Goal: Find specific page/section: Find specific page/section

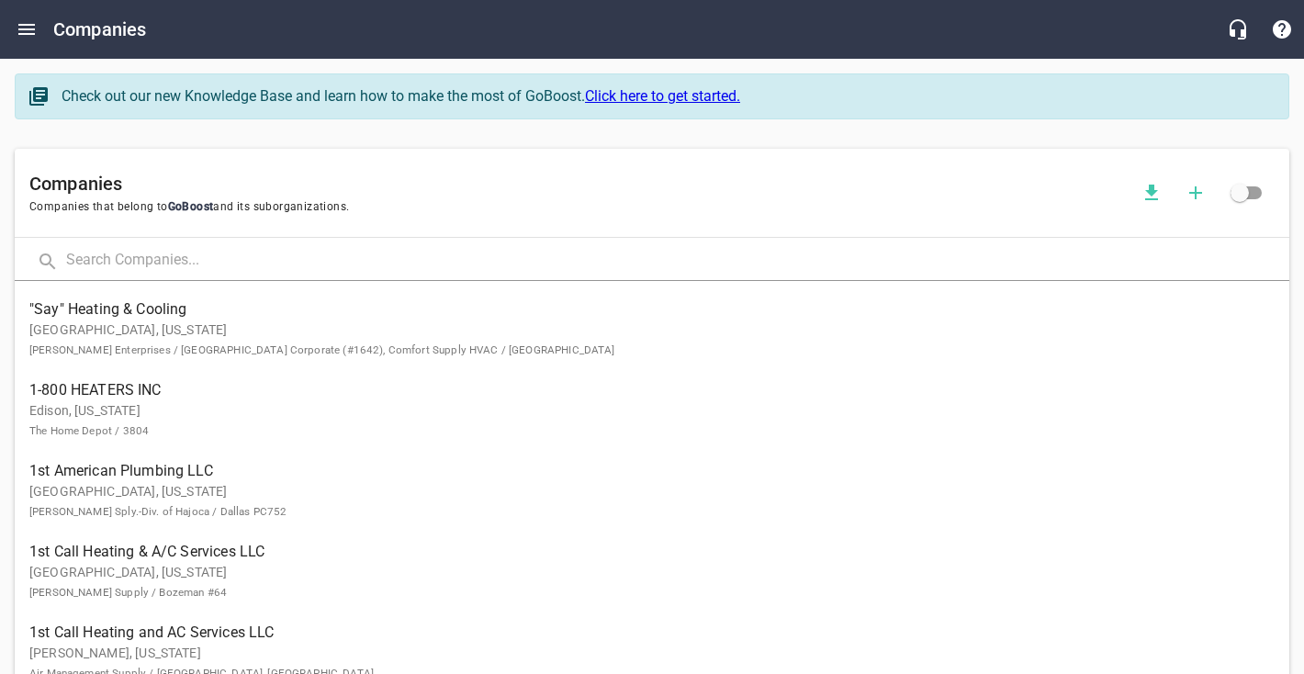
click at [142, 274] on input "text" at bounding box center [678, 262] width 1224 height 40
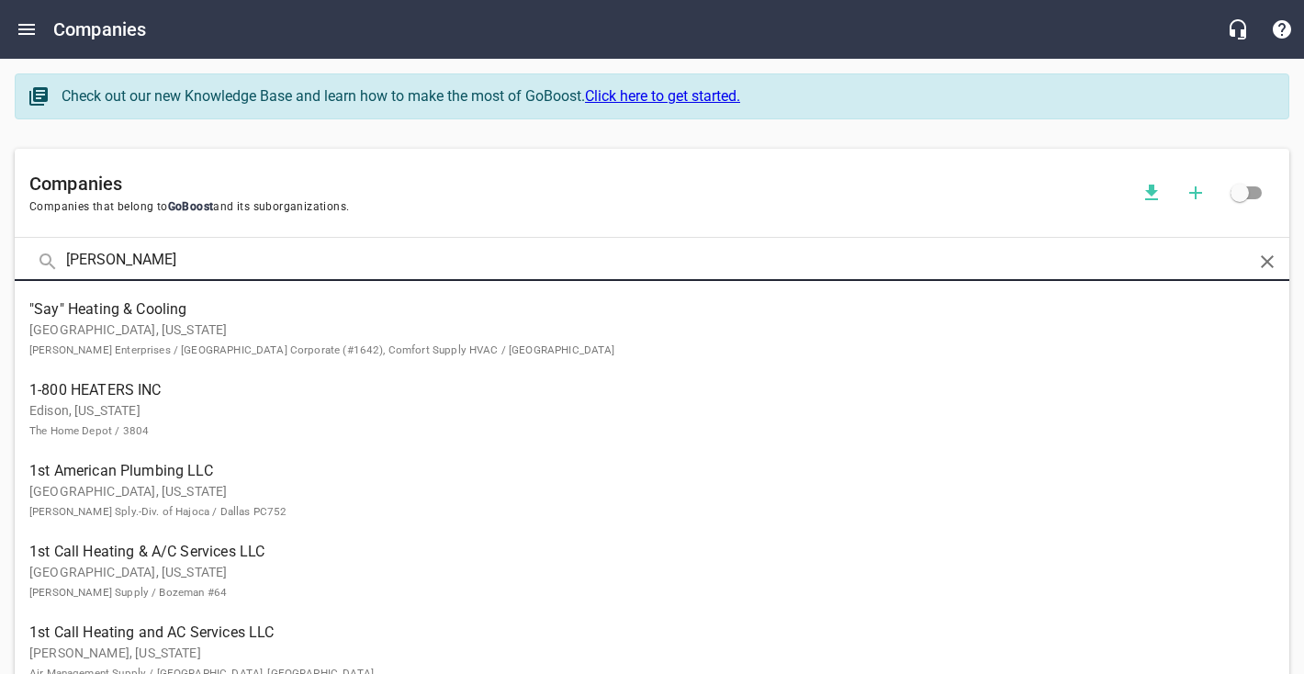
type input "[PERSON_NAME]"
click button at bounding box center [0, 0] width 0 height 0
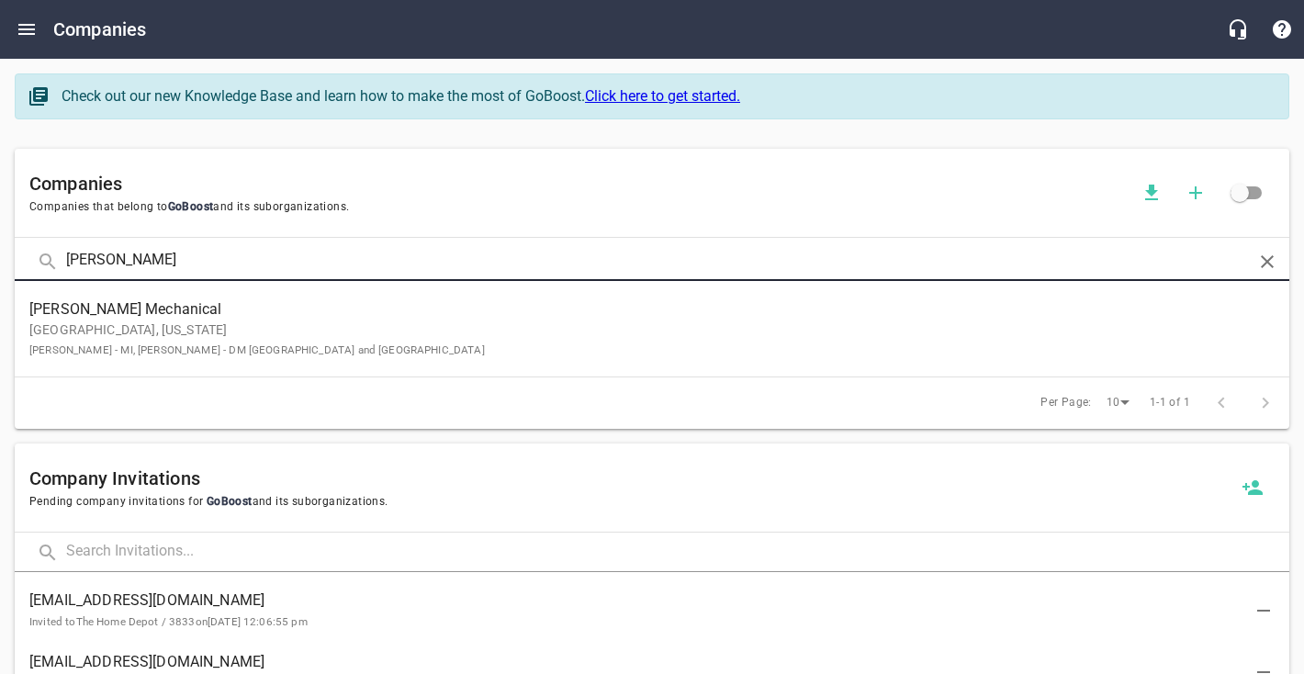
click at [164, 356] on p "Dexter, [US_STATE] [PERSON_NAME] - MI, [PERSON_NAME] - DM [GEOGRAPHIC_DATA] and…" at bounding box center [637, 340] width 1216 height 39
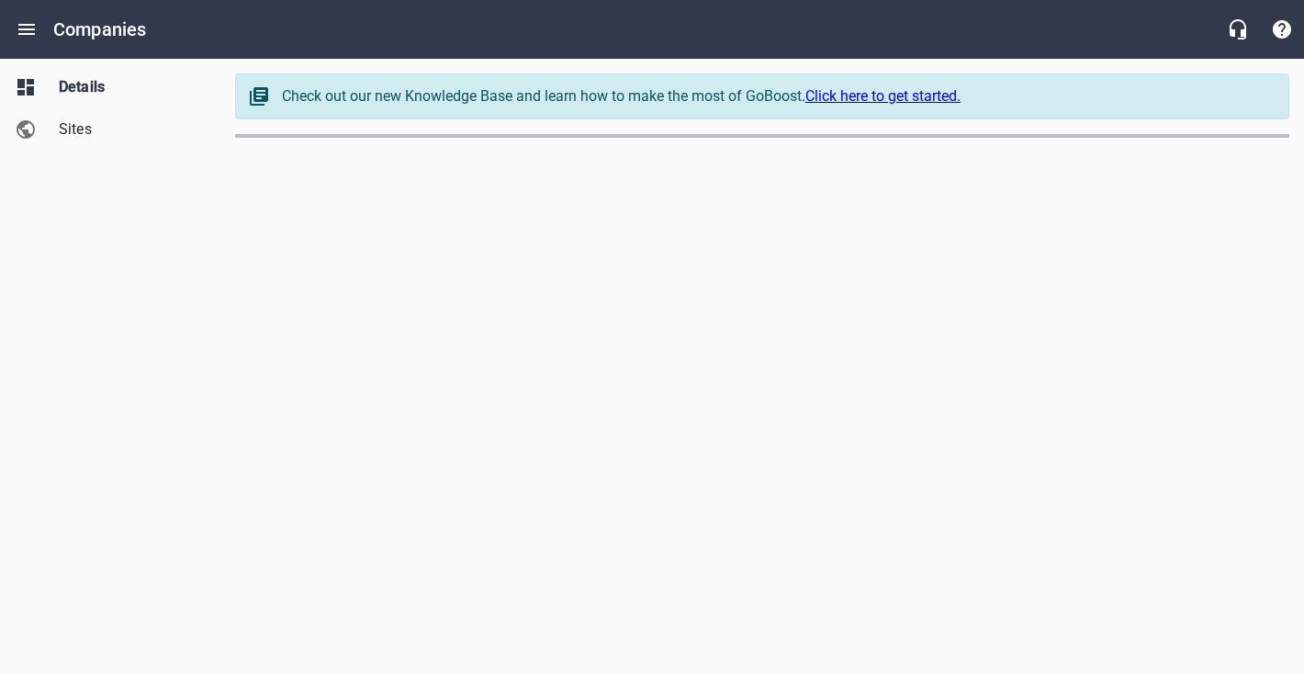
select select "[US_STATE]"
select select "5"
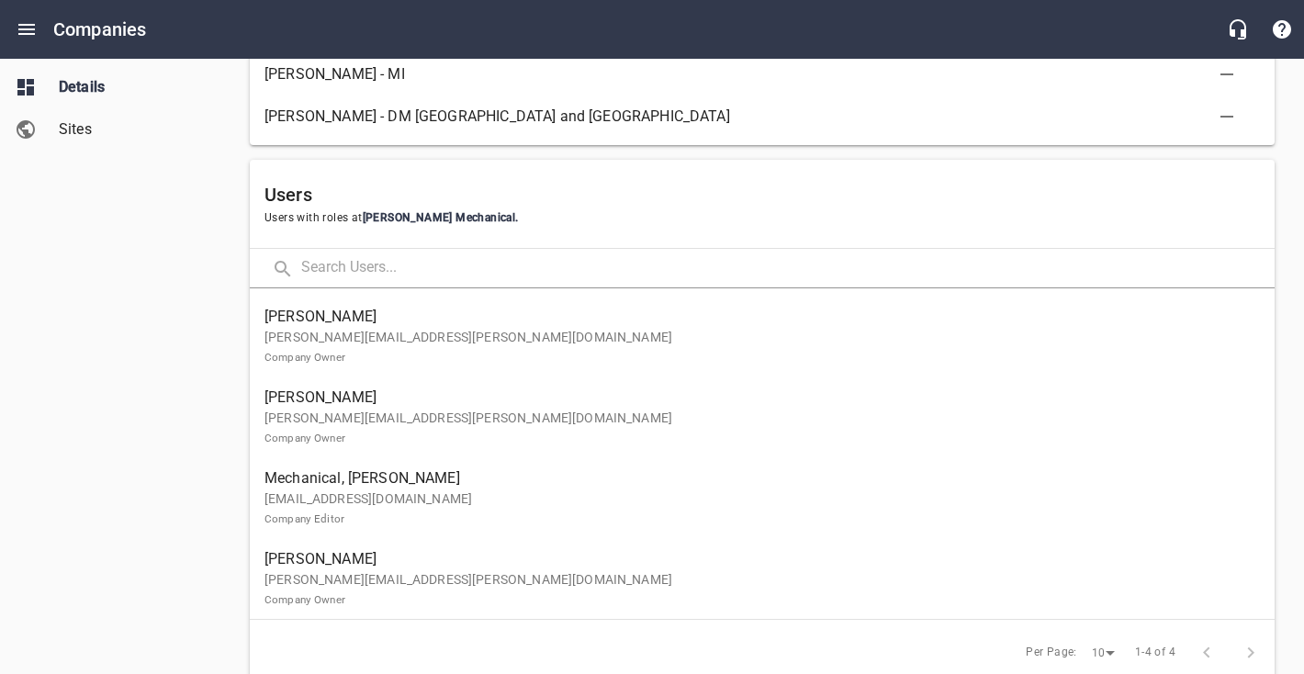
scroll to position [932, 0]
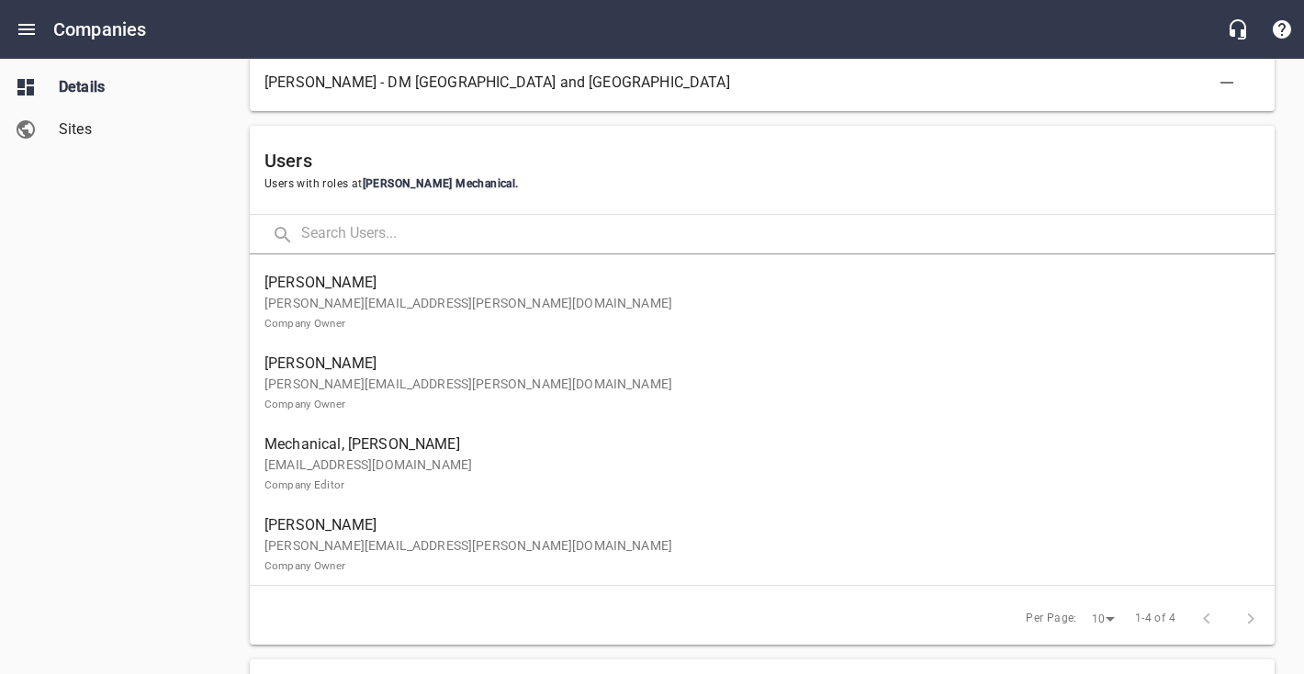
click at [297, 402] on small "Company Owner" at bounding box center [305, 404] width 81 height 13
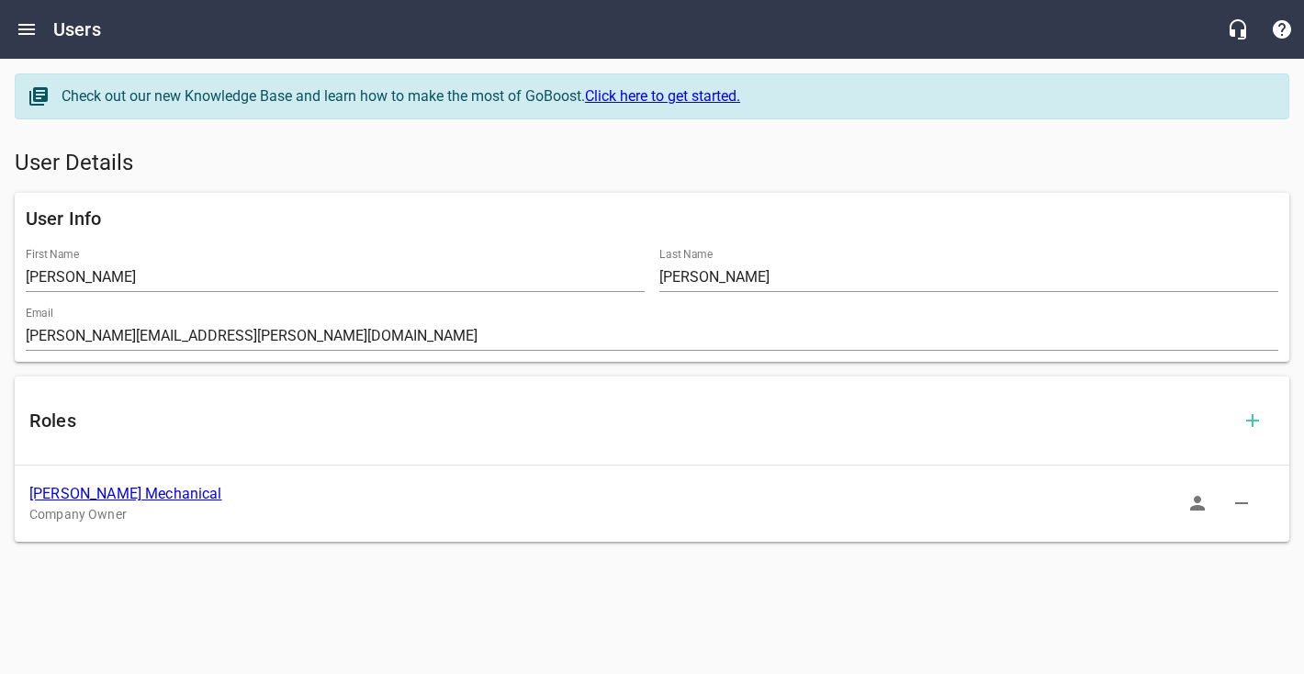
click at [1203, 505] on icon "button" at bounding box center [1198, 503] width 22 height 22
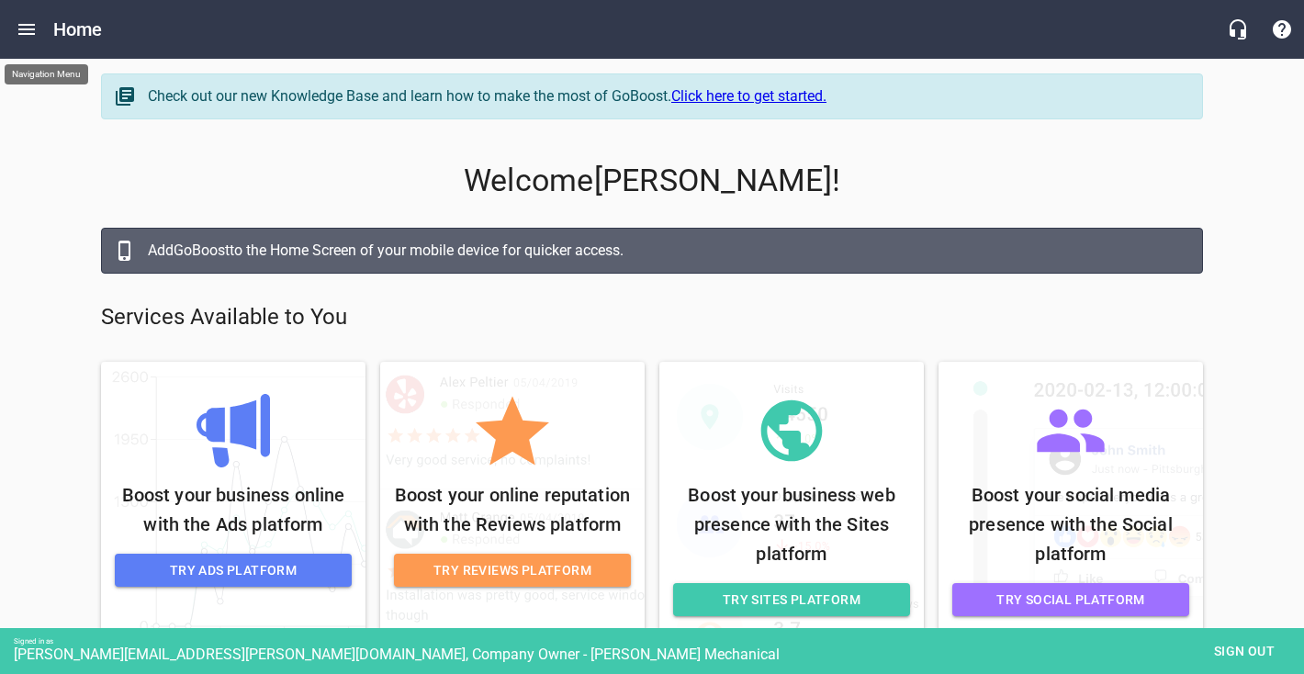
click at [34, 31] on icon "Open drawer" at bounding box center [27, 29] width 22 height 22
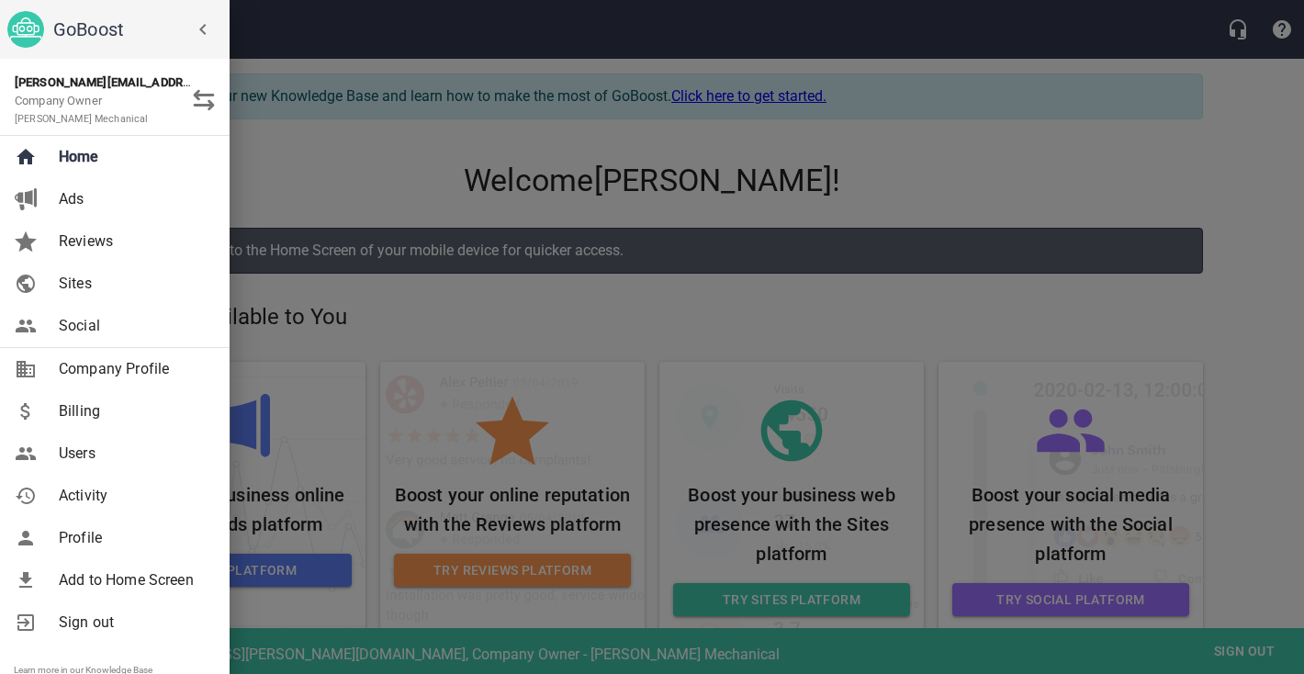
click at [95, 202] on span "Ads" at bounding box center [133, 199] width 149 height 22
